Goal: Navigation & Orientation: Go to known website

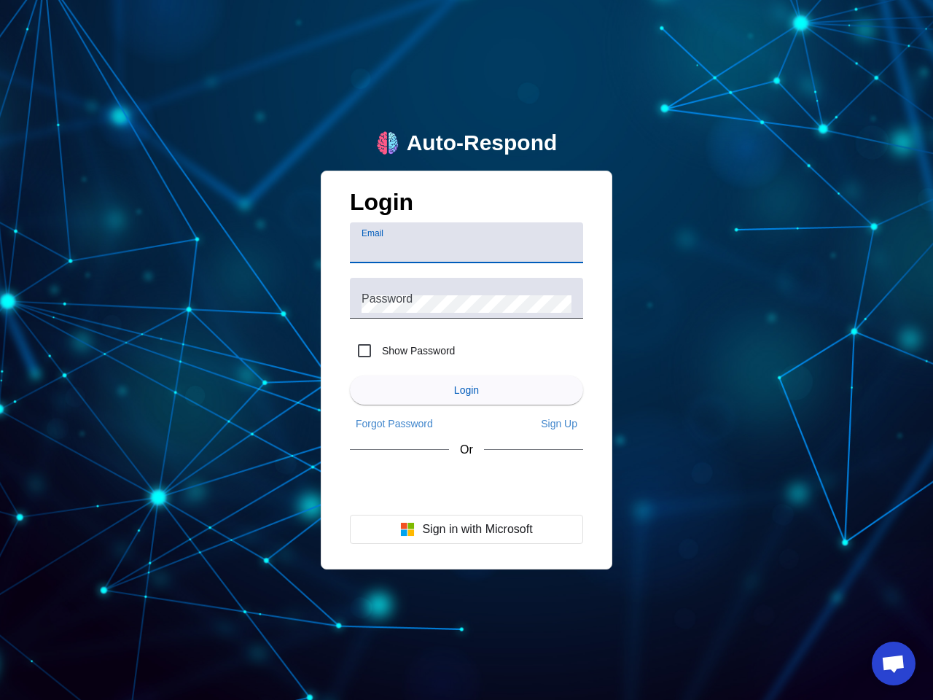
click at [466, 243] on input "Email" at bounding box center [466, 248] width 210 height 17
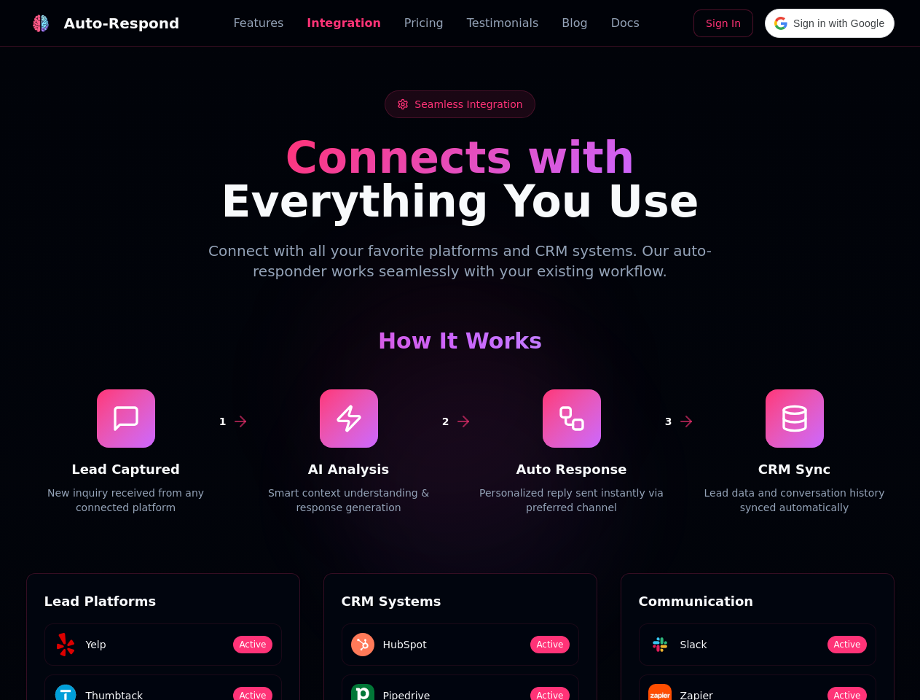
scroll to position [1968, 0]
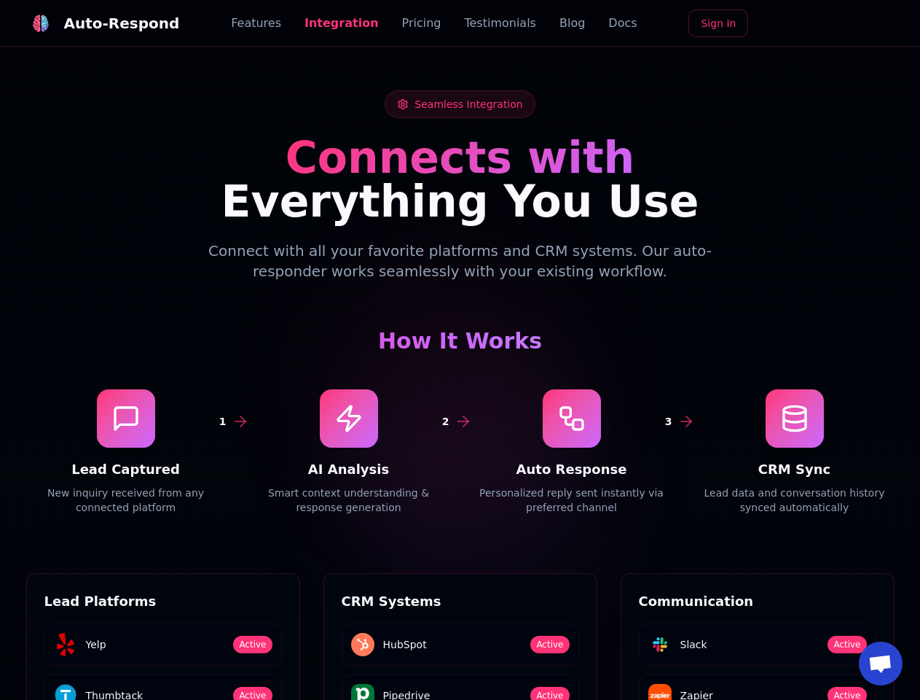
click at [94, 23] on div "Auto-Respond" at bounding box center [122, 23] width 116 height 20
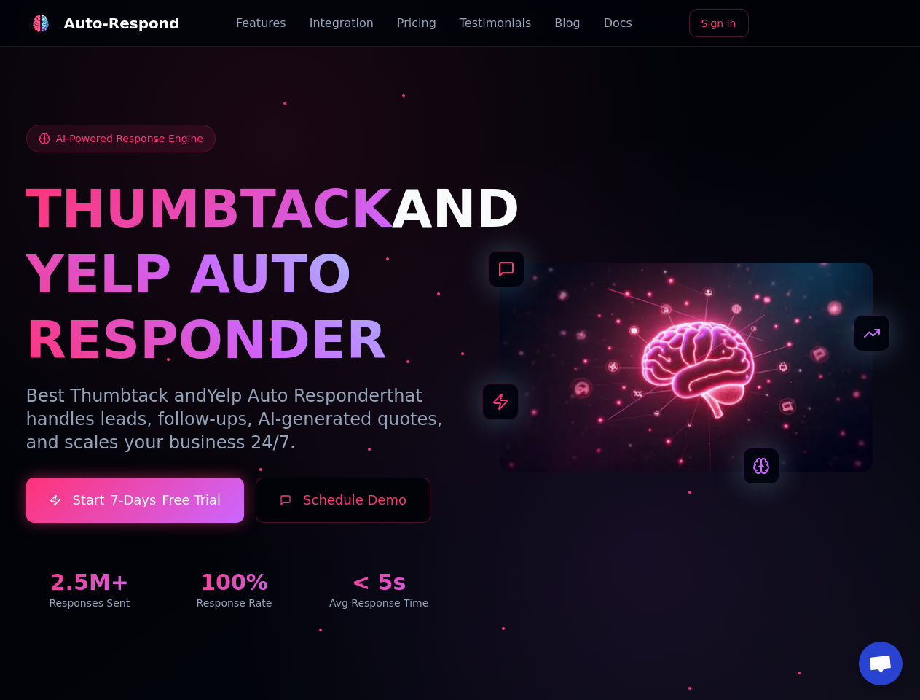
click at [881, 663] on span "Open chat" at bounding box center [881, 664] width 24 height 20
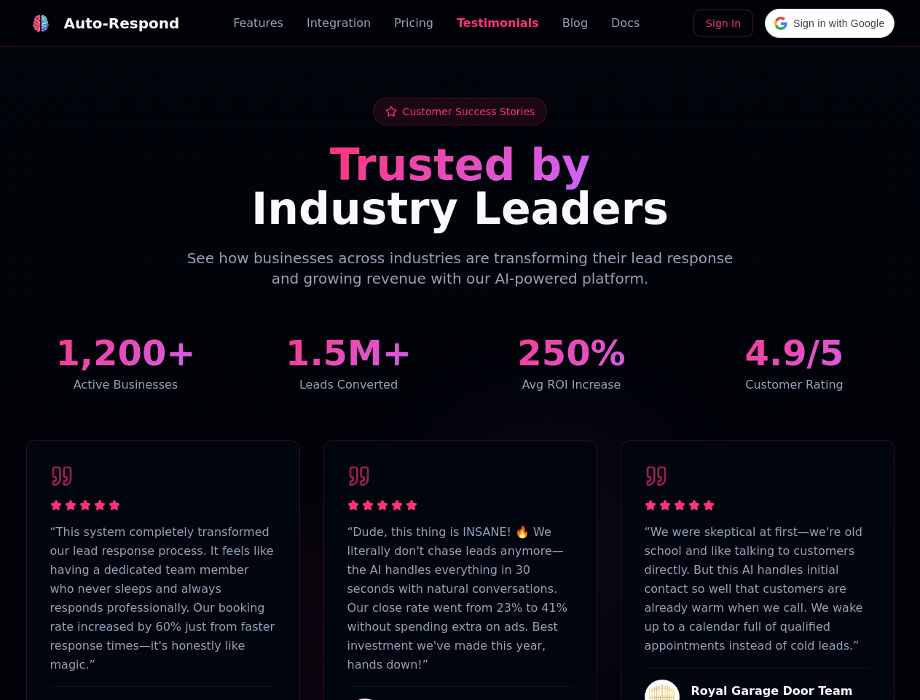
scroll to position [3582, 0]
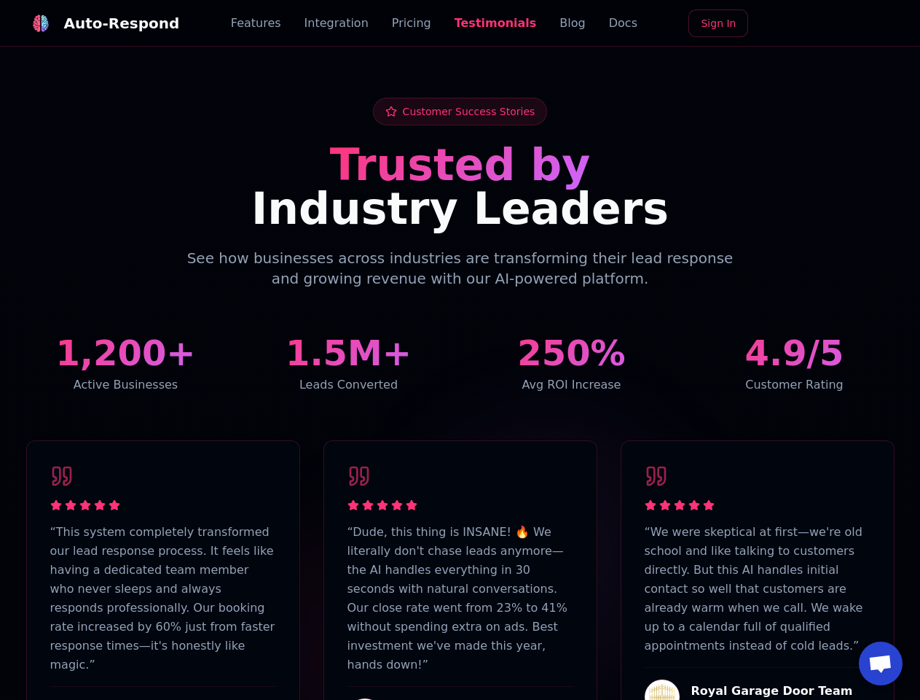
click at [94, 23] on div "Auto-Respond" at bounding box center [122, 23] width 116 height 20
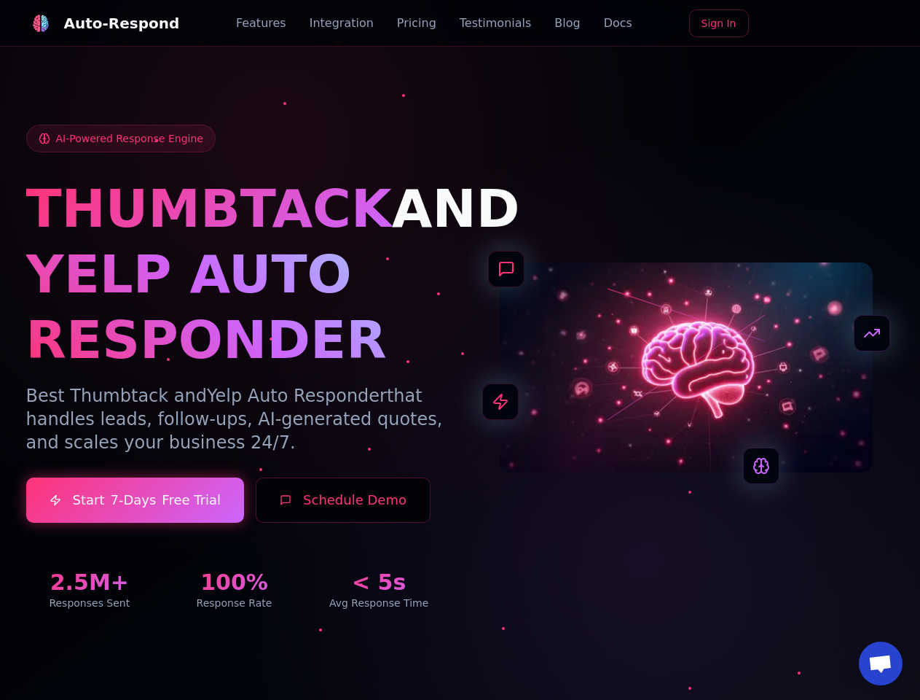
click at [881, 663] on span "Open chat" at bounding box center [881, 664] width 24 height 20
